Goal: Information Seeking & Learning: Understand process/instructions

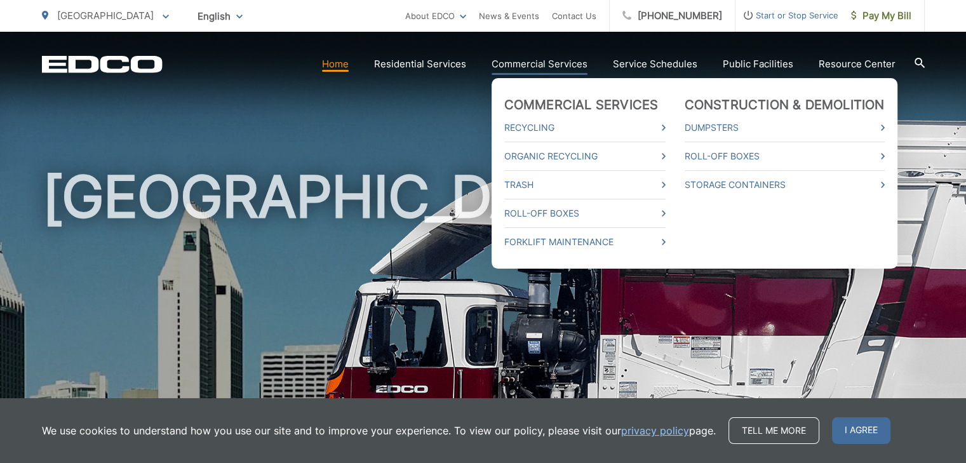
click at [553, 62] on link "Commercial Services" at bounding box center [539, 64] width 96 height 15
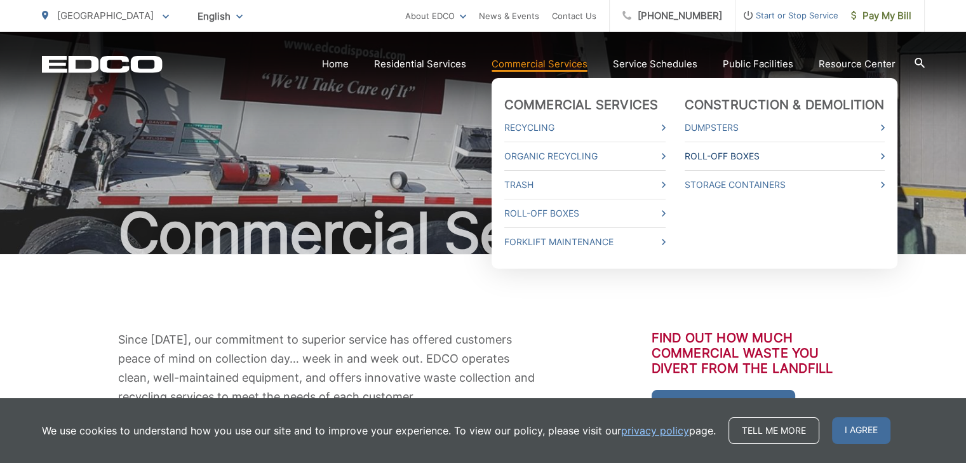
click at [731, 159] on link "Roll-Off Boxes" at bounding box center [784, 156] width 200 height 15
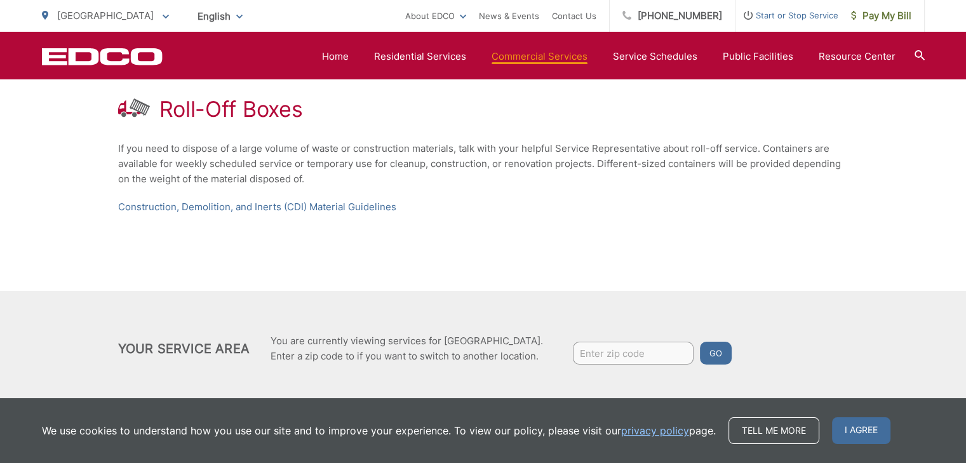
scroll to position [255, 0]
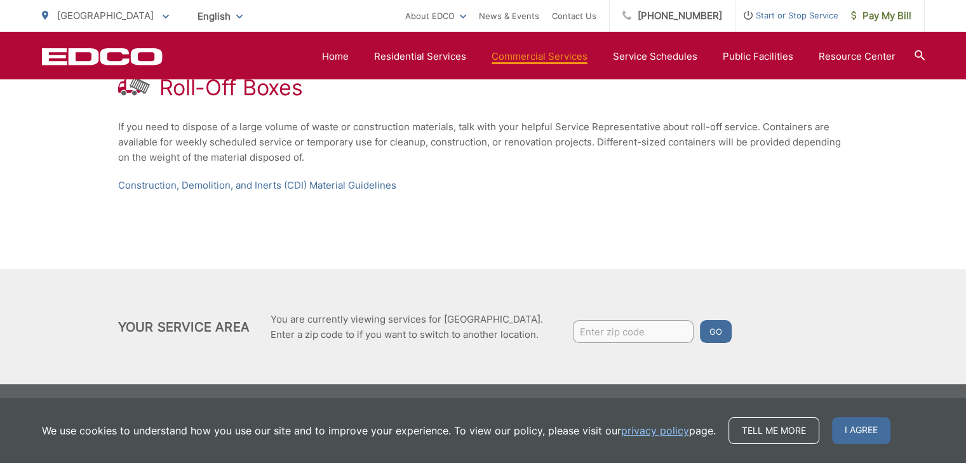
click at [597, 330] on input "Enter zip code" at bounding box center [633, 331] width 121 height 23
type input "92120"
click at [721, 325] on button "Go" at bounding box center [716, 331] width 32 height 23
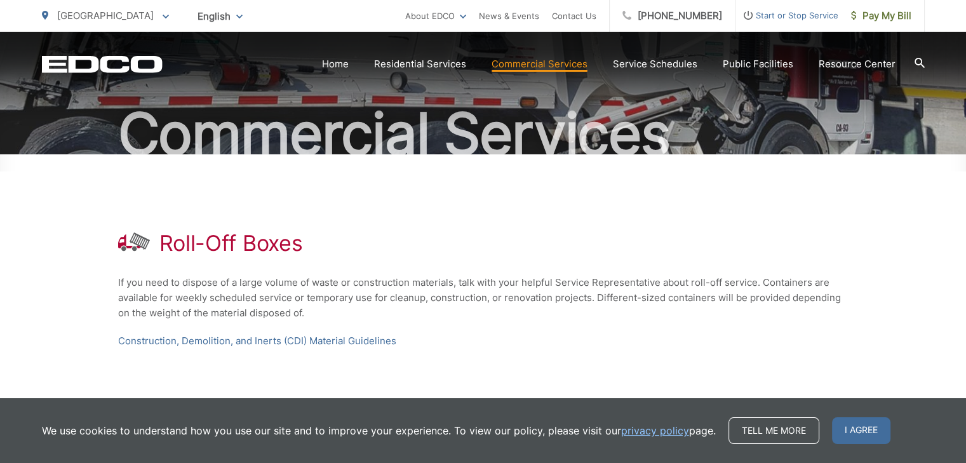
scroll to position [254, 0]
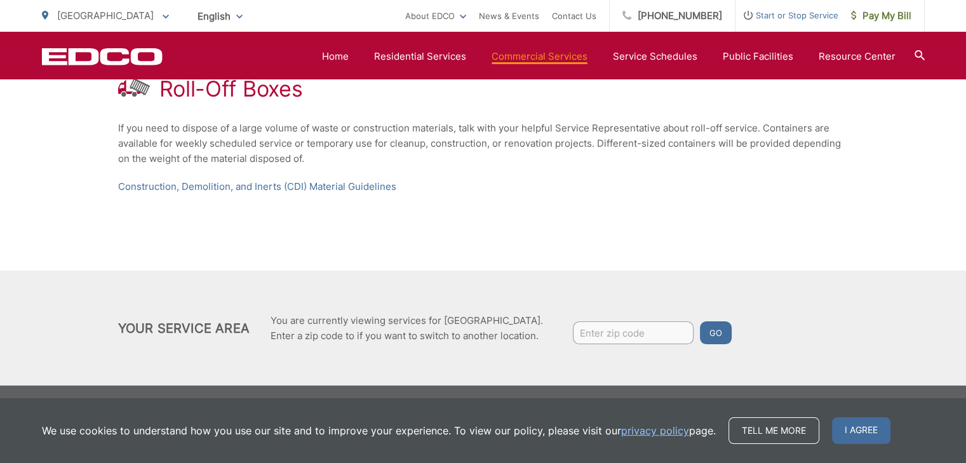
click at [613, 333] on input "Enter zip code" at bounding box center [633, 332] width 121 height 23
type input "92120"
click at [705, 335] on button "Go" at bounding box center [716, 332] width 32 height 23
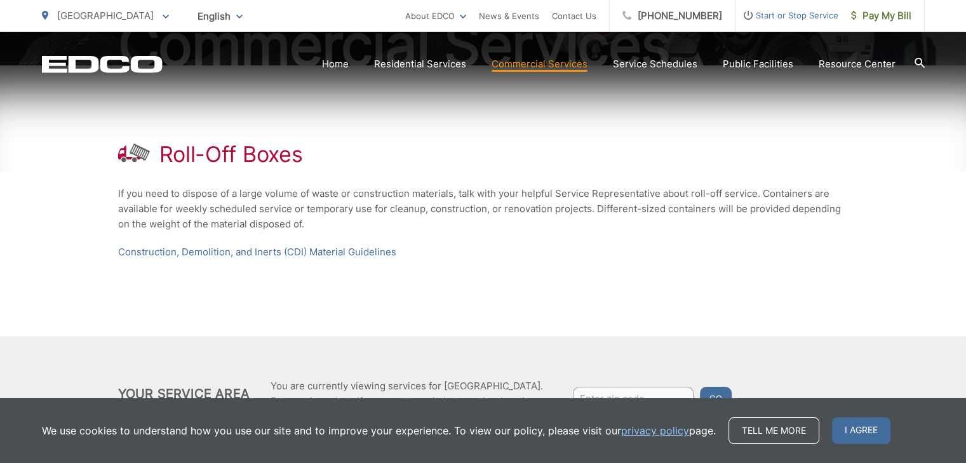
scroll to position [254, 0]
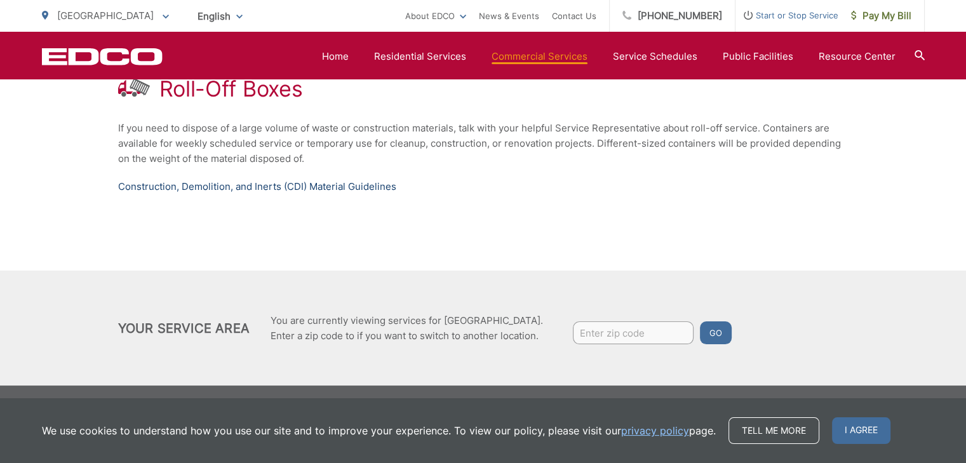
click at [208, 187] on link "Construction, Demolition, and Inerts (CDI) Material Guidelines" at bounding box center [257, 186] width 278 height 15
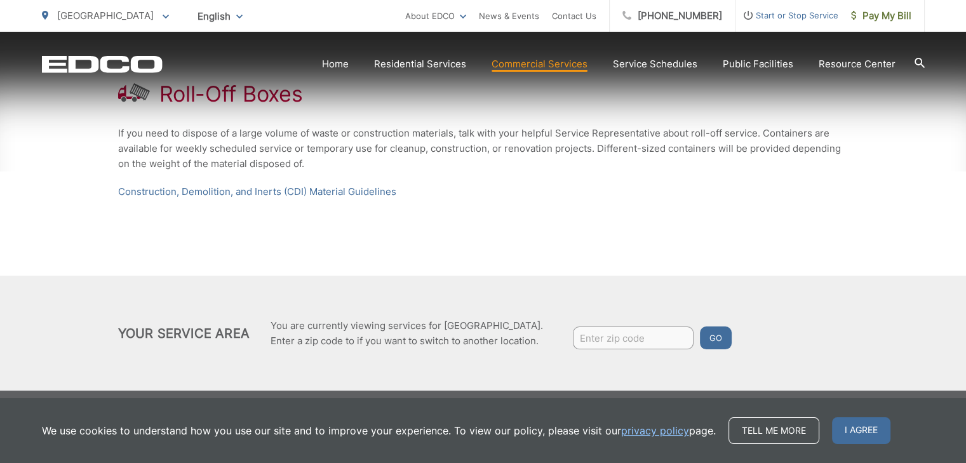
scroll to position [255, 0]
